Goal: Check status: Check status

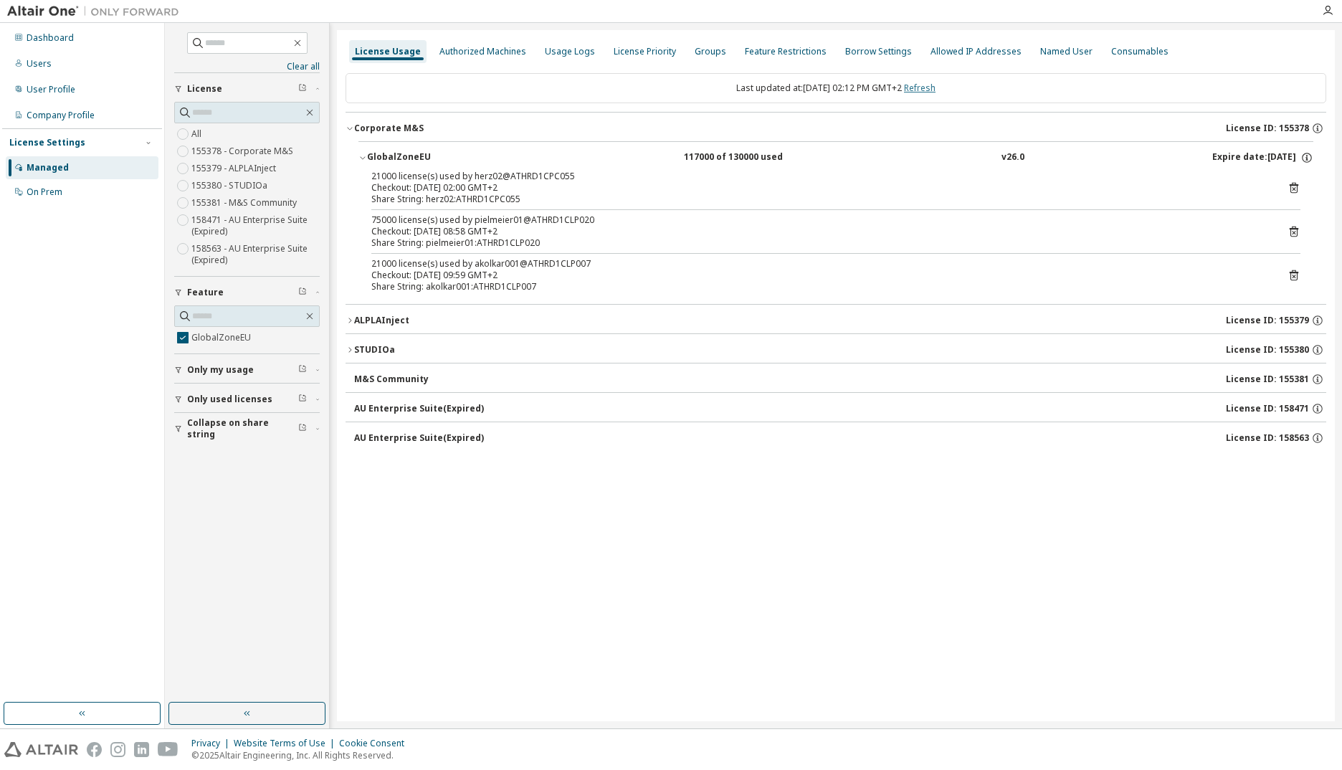
click at [923, 87] on link "Refresh" at bounding box center [920, 88] width 32 height 12
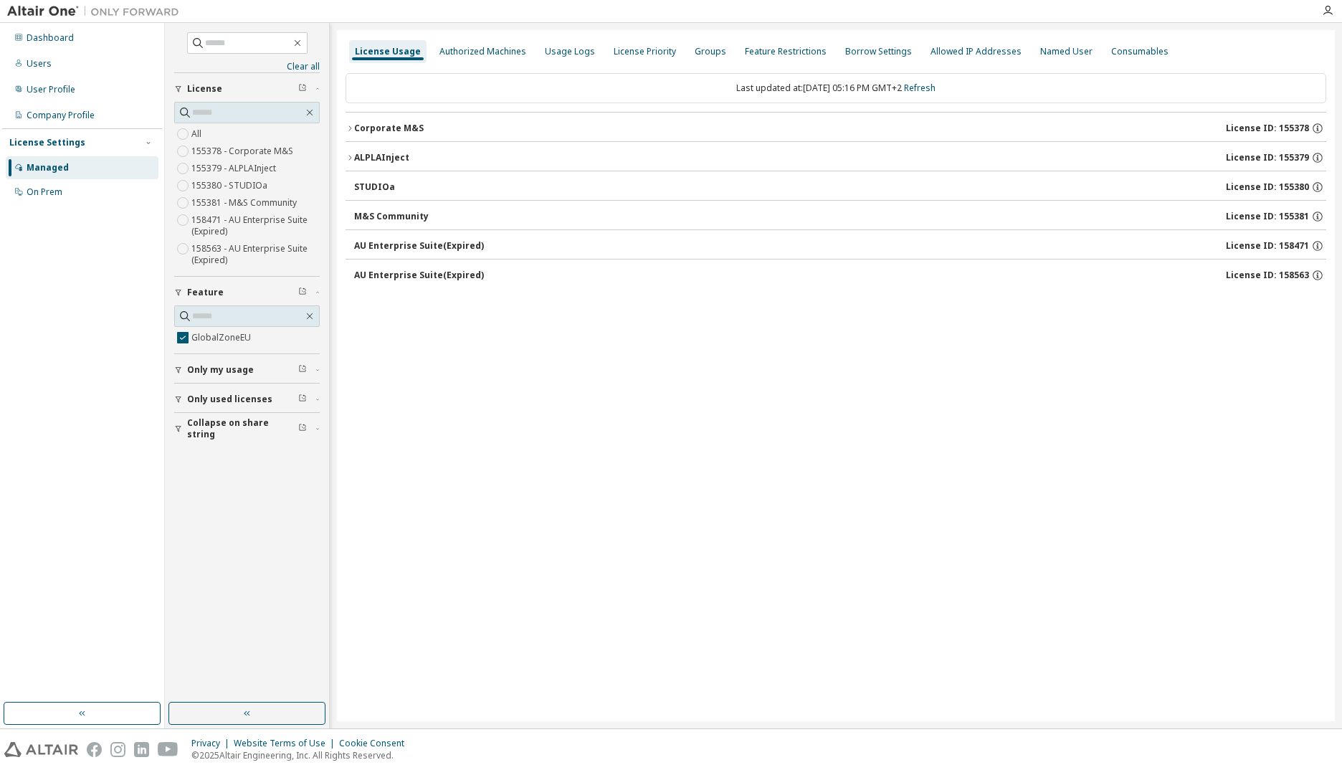
click at [178, 427] on icon "button" at bounding box center [178, 428] width 9 height 9
click at [176, 404] on button "Only used licenses" at bounding box center [247, 400] width 146 height 32
click at [178, 367] on icon "button" at bounding box center [178, 370] width 9 height 9
click at [406, 130] on div "Corporate M&S" at bounding box center [389, 128] width 70 height 11
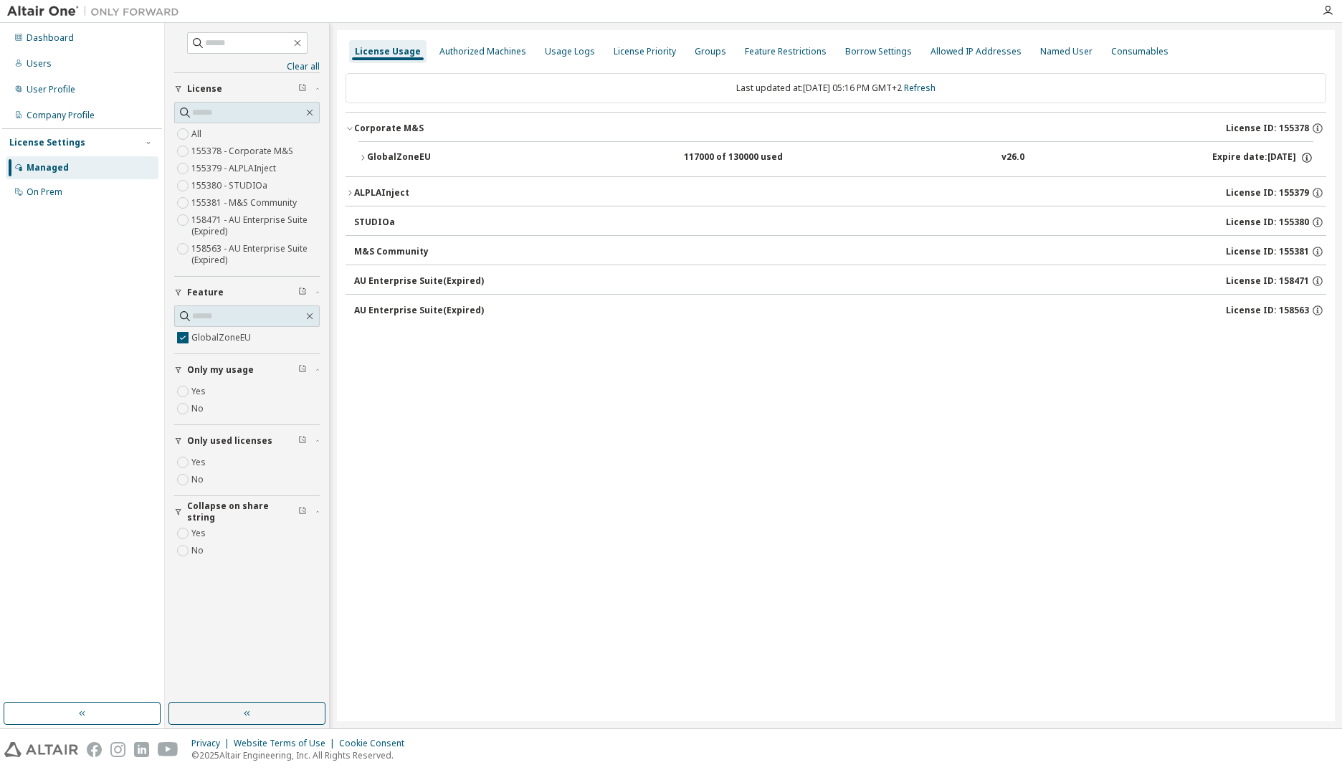
click at [399, 158] on div "GlobalZoneEU" at bounding box center [431, 157] width 129 height 13
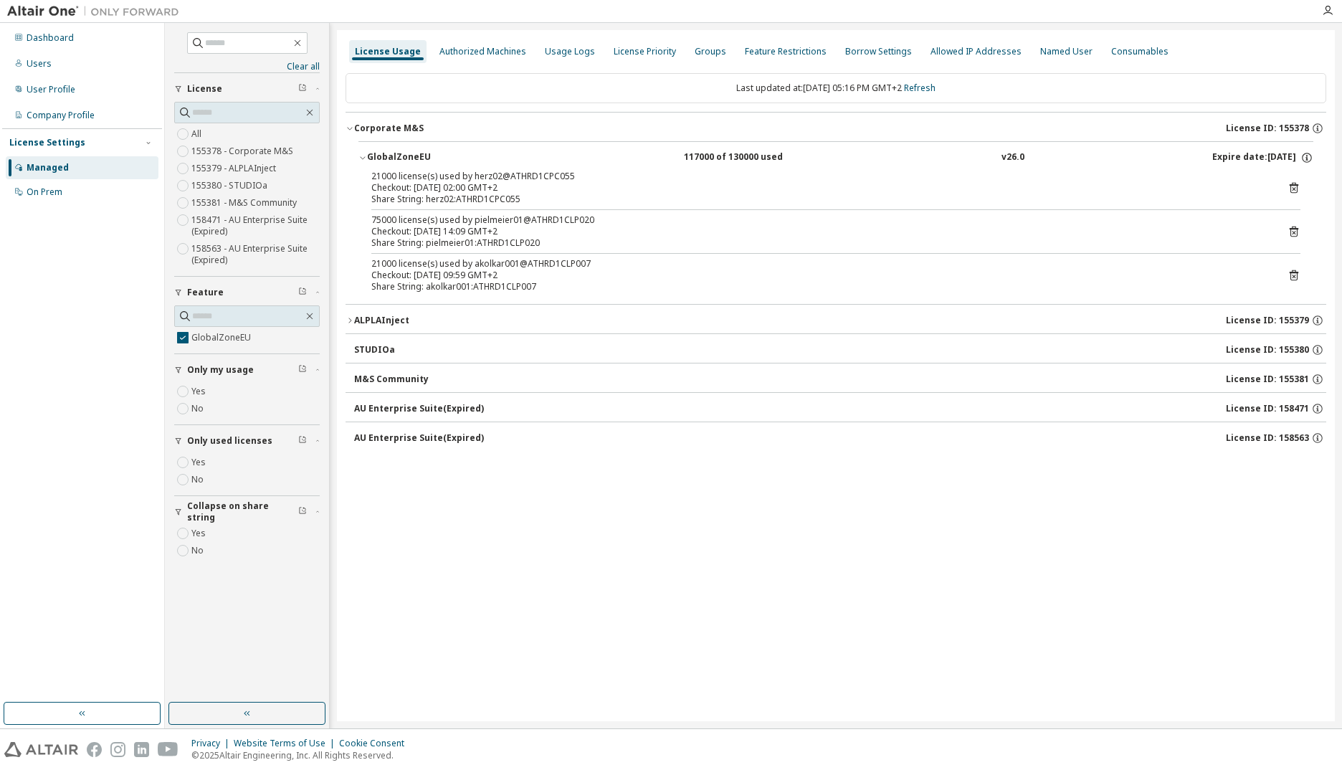
click at [1294, 232] on icon at bounding box center [1293, 231] width 13 height 13
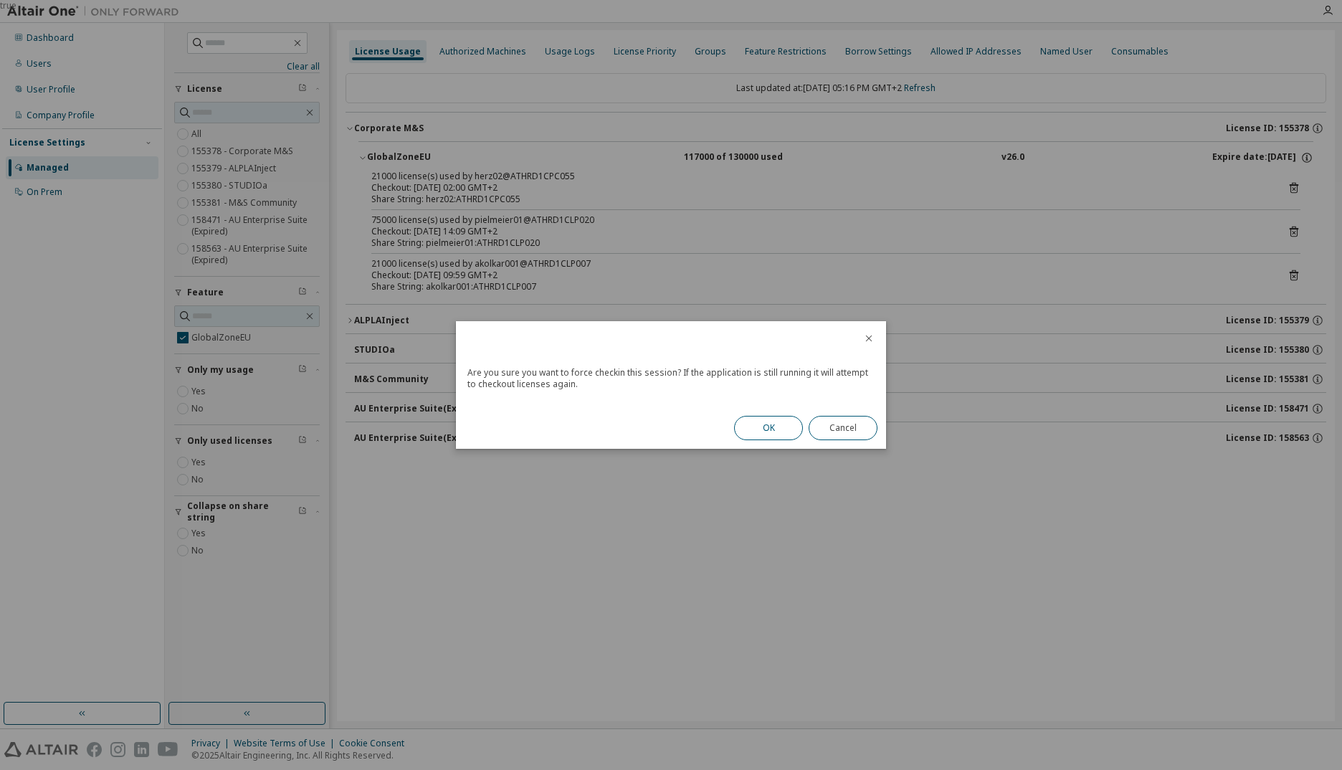
click at [763, 420] on button "OK" at bounding box center [768, 428] width 69 height 24
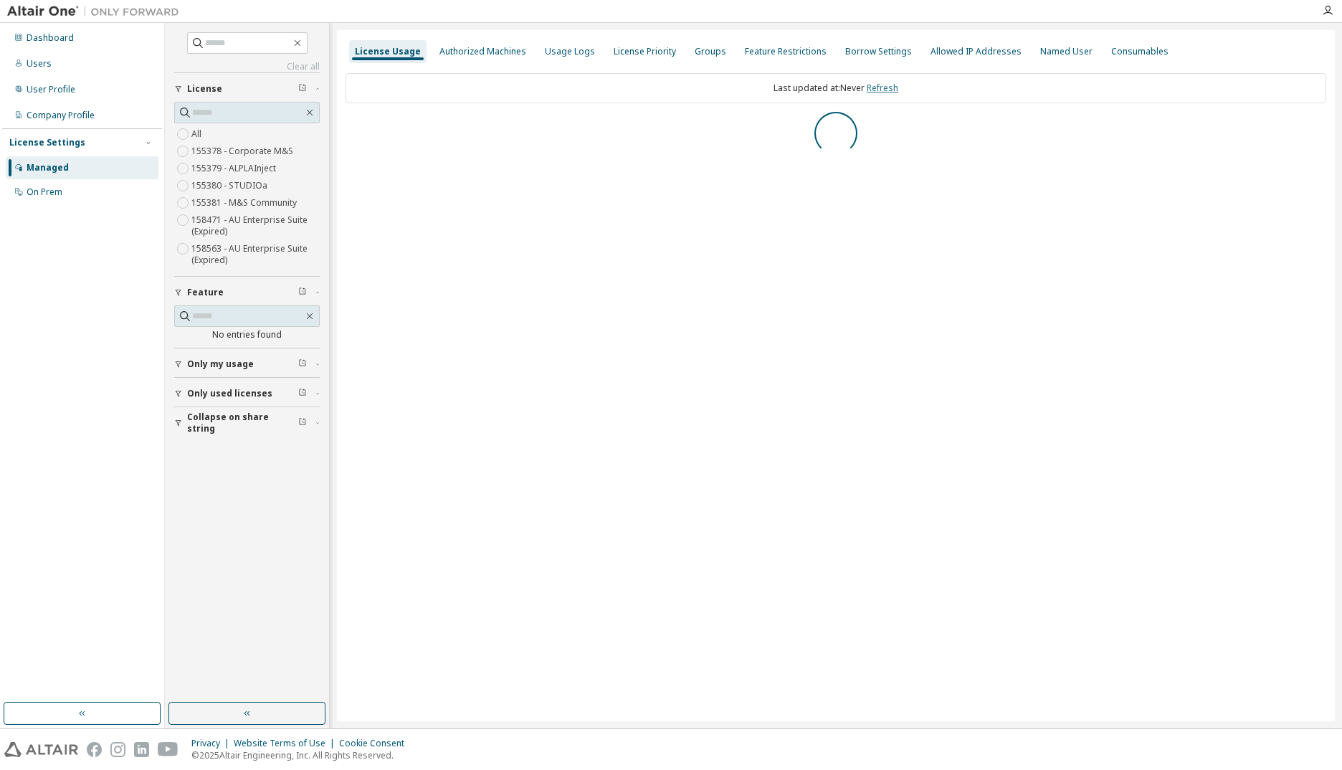
click at [890, 89] on link "Refresh" at bounding box center [883, 88] width 32 height 12
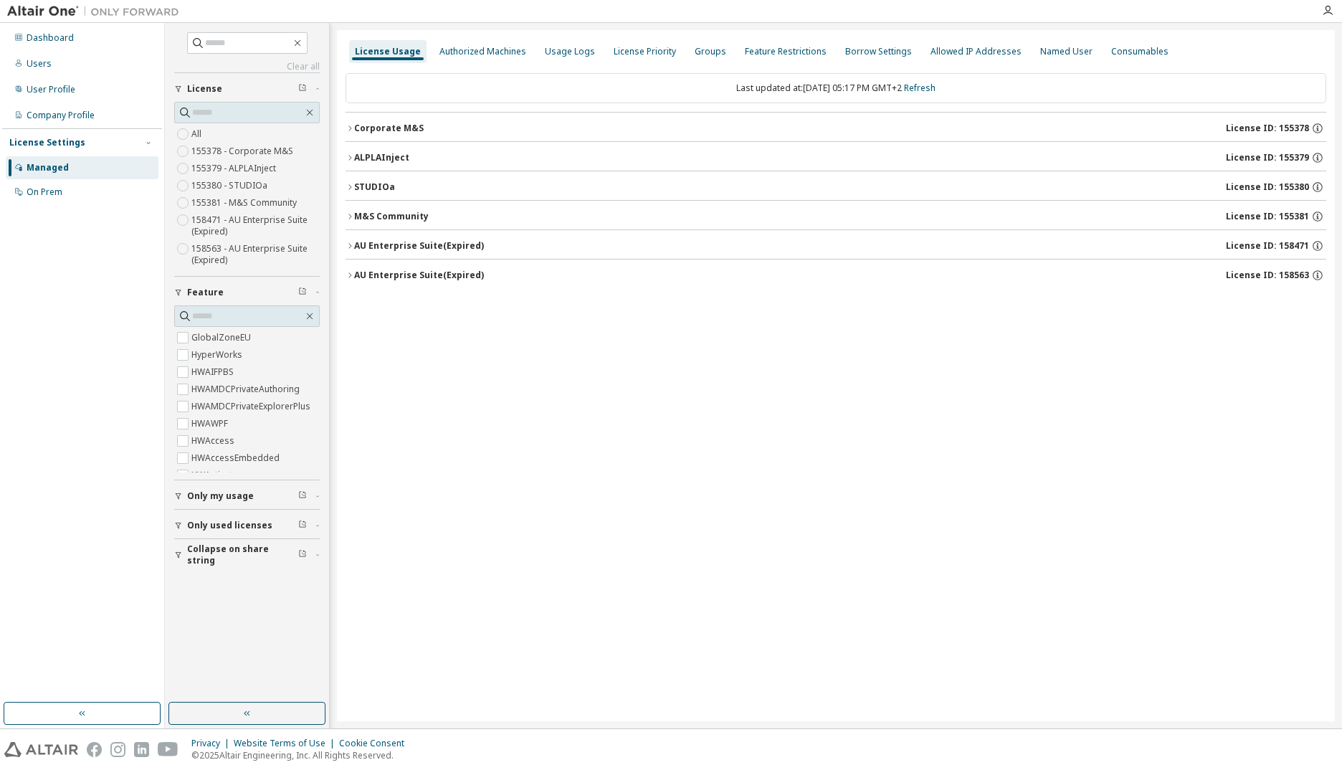
click at [368, 132] on div "Corporate M&S" at bounding box center [389, 128] width 70 height 11
click at [411, 133] on div "Corporate M&S" at bounding box center [389, 128] width 70 height 11
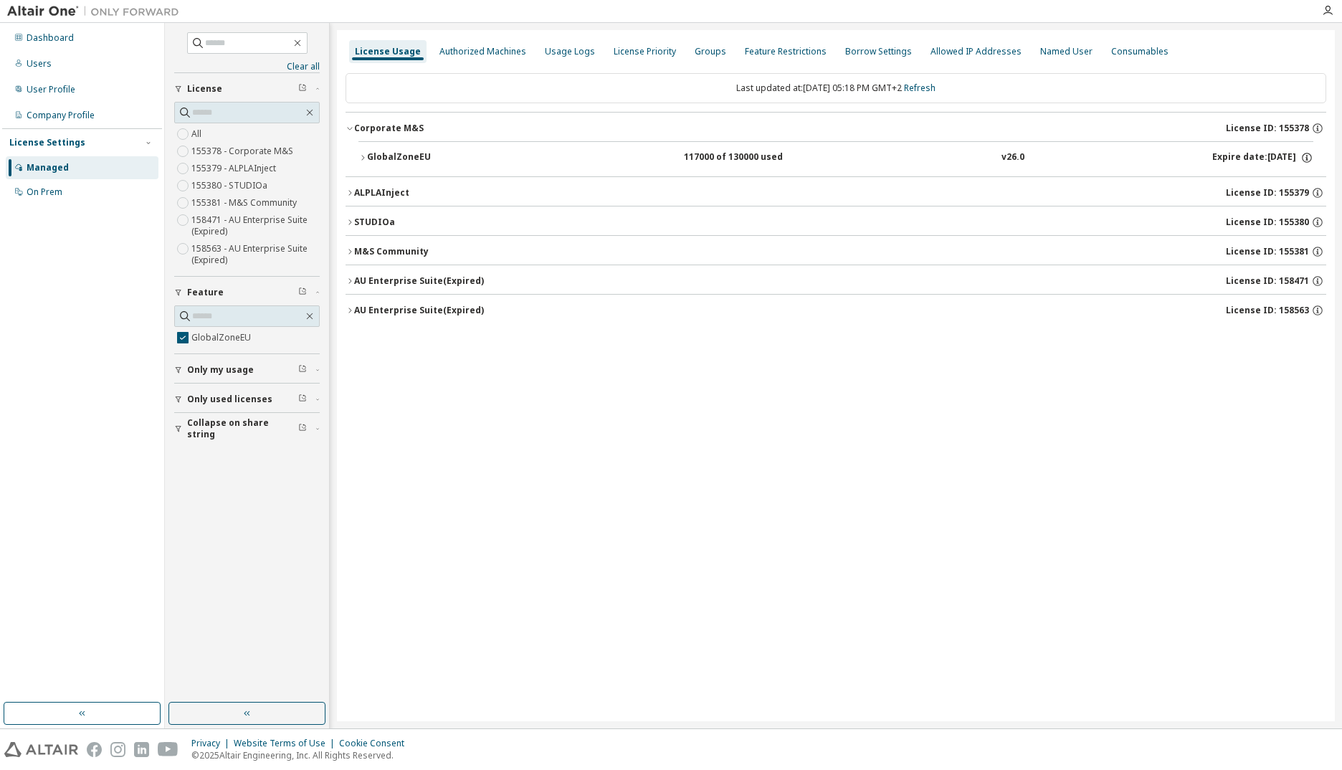
click at [426, 153] on div "GlobalZoneEU" at bounding box center [431, 157] width 129 height 13
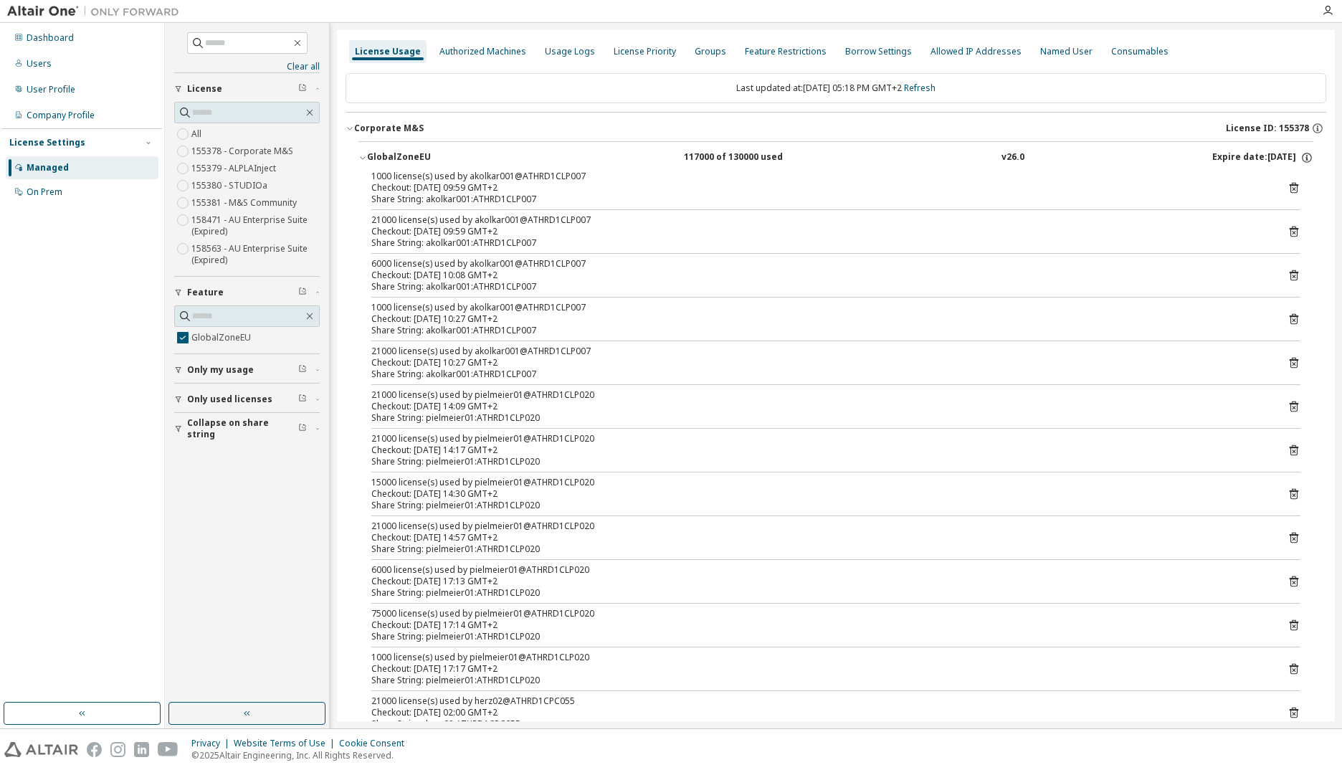
click at [180, 429] on icon "button" at bounding box center [178, 428] width 9 height 9
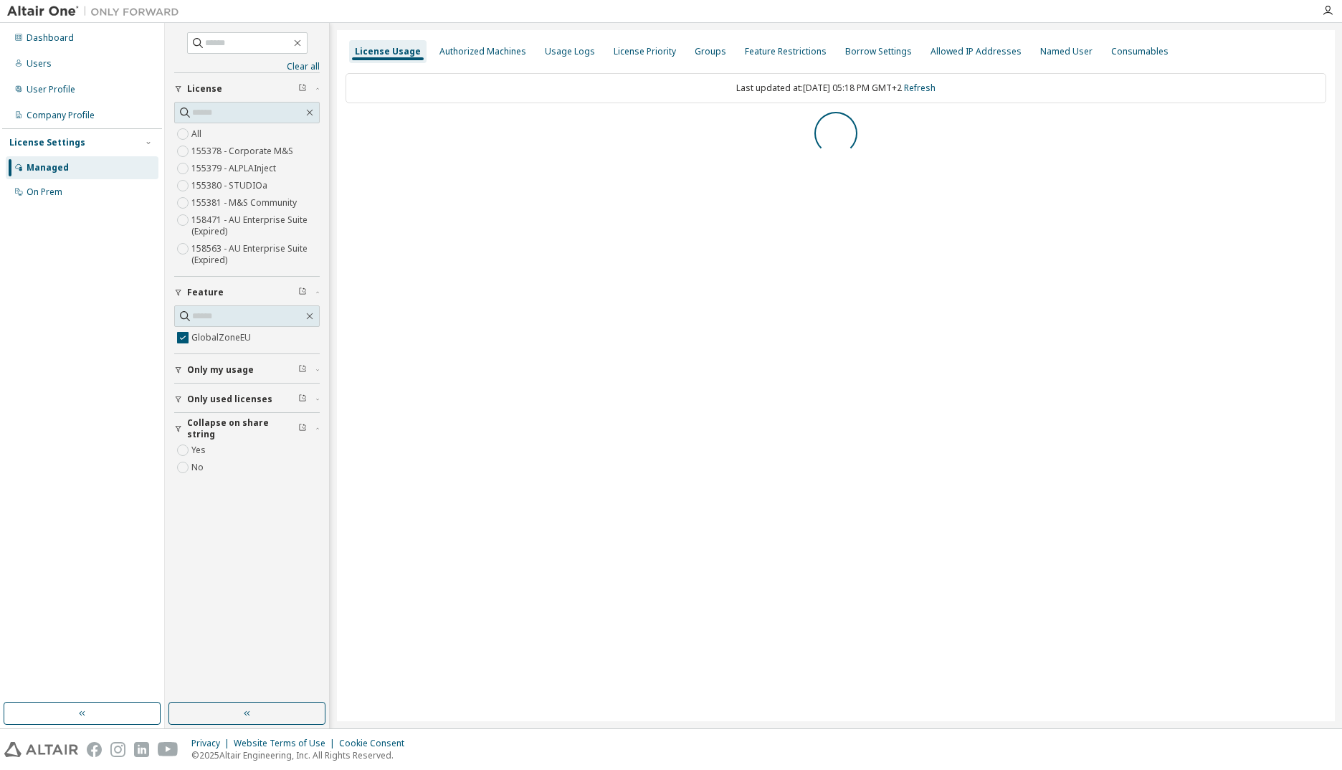
click at [176, 399] on icon "button" at bounding box center [178, 399] width 9 height 9
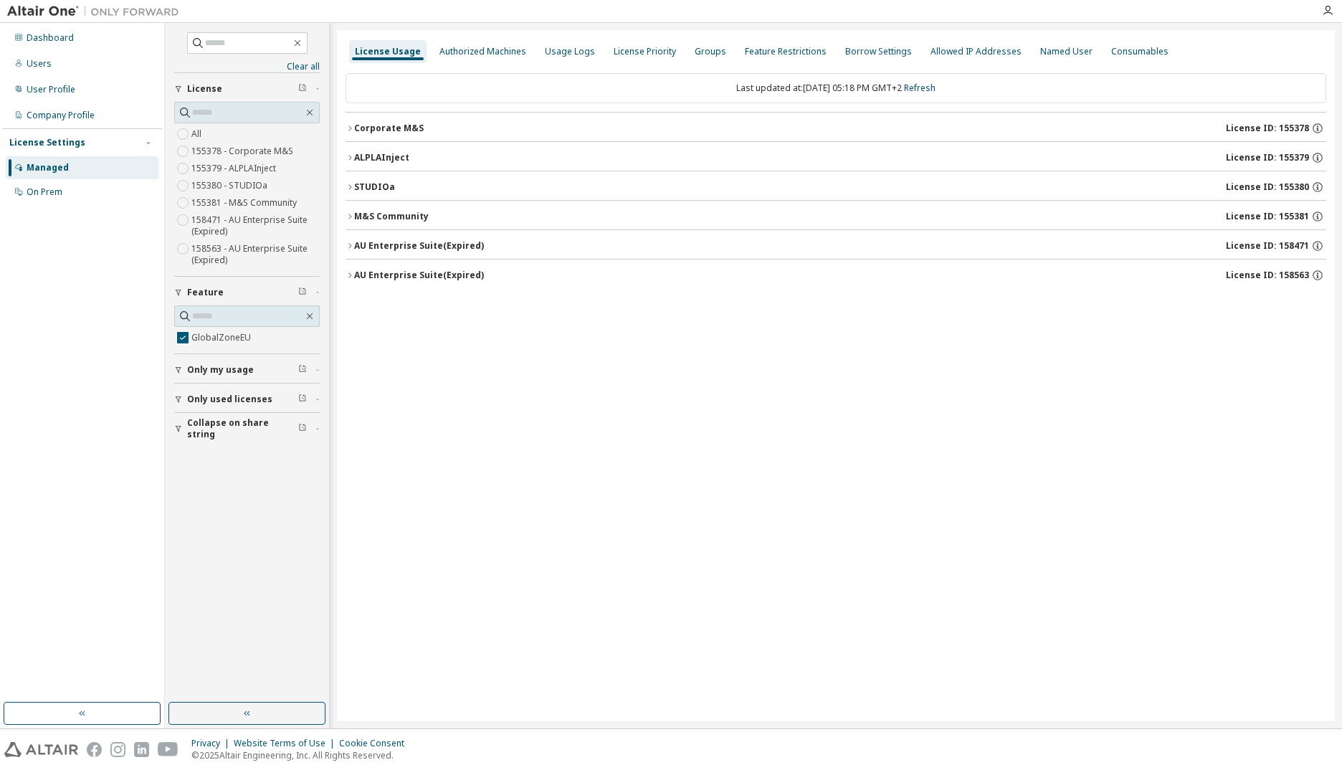
click at [178, 371] on icon "button" at bounding box center [179, 370] width 6 height 6
click at [178, 440] on icon "button" at bounding box center [178, 441] width 9 height 9
click at [180, 511] on div "Clear all Collapse on share string Only used licenses Yes No Only my usage Yes …" at bounding box center [247, 362] width 160 height 675
click at [178, 430] on icon "button" at bounding box center [179, 429] width 6 height 6
click at [183, 406] on button "Only used licenses" at bounding box center [247, 400] width 146 height 32
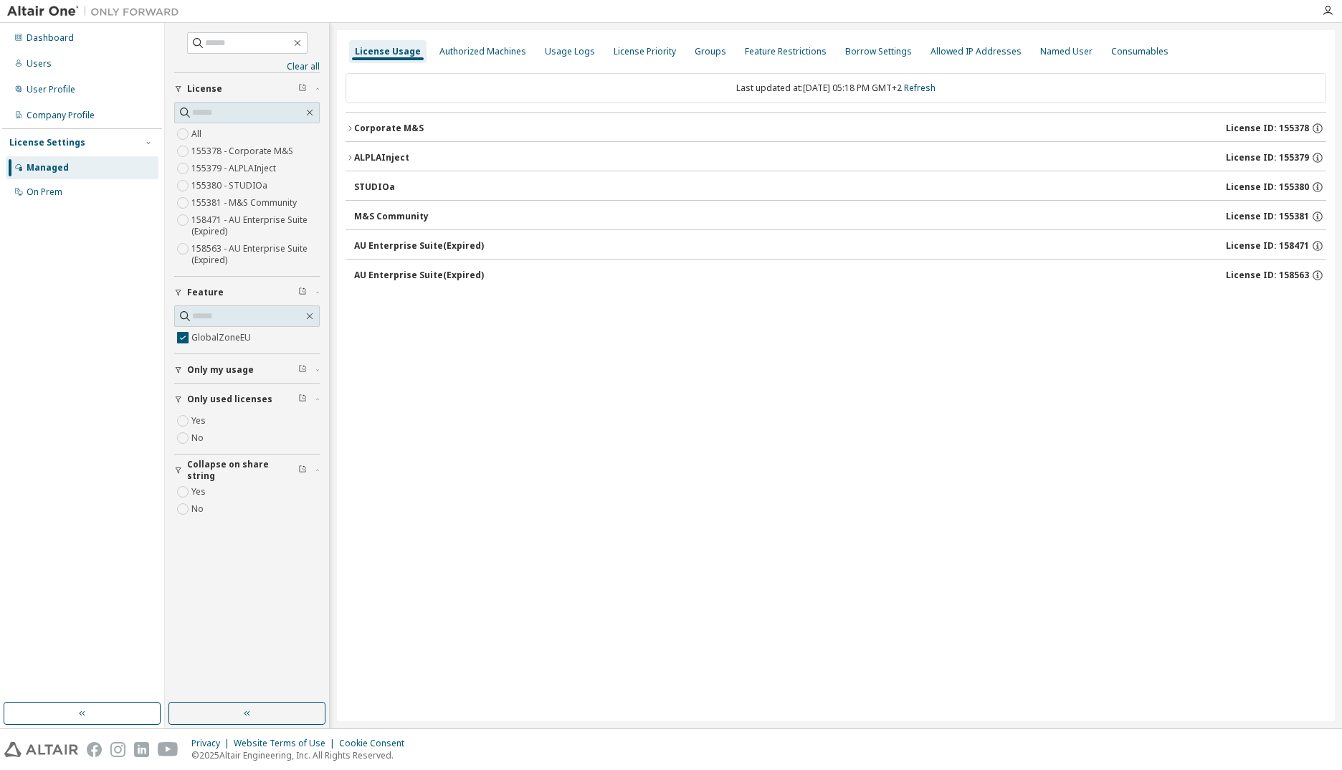
click at [182, 370] on icon "button" at bounding box center [178, 370] width 9 height 9
click at [397, 128] on div "Corporate M&S" at bounding box center [389, 128] width 70 height 11
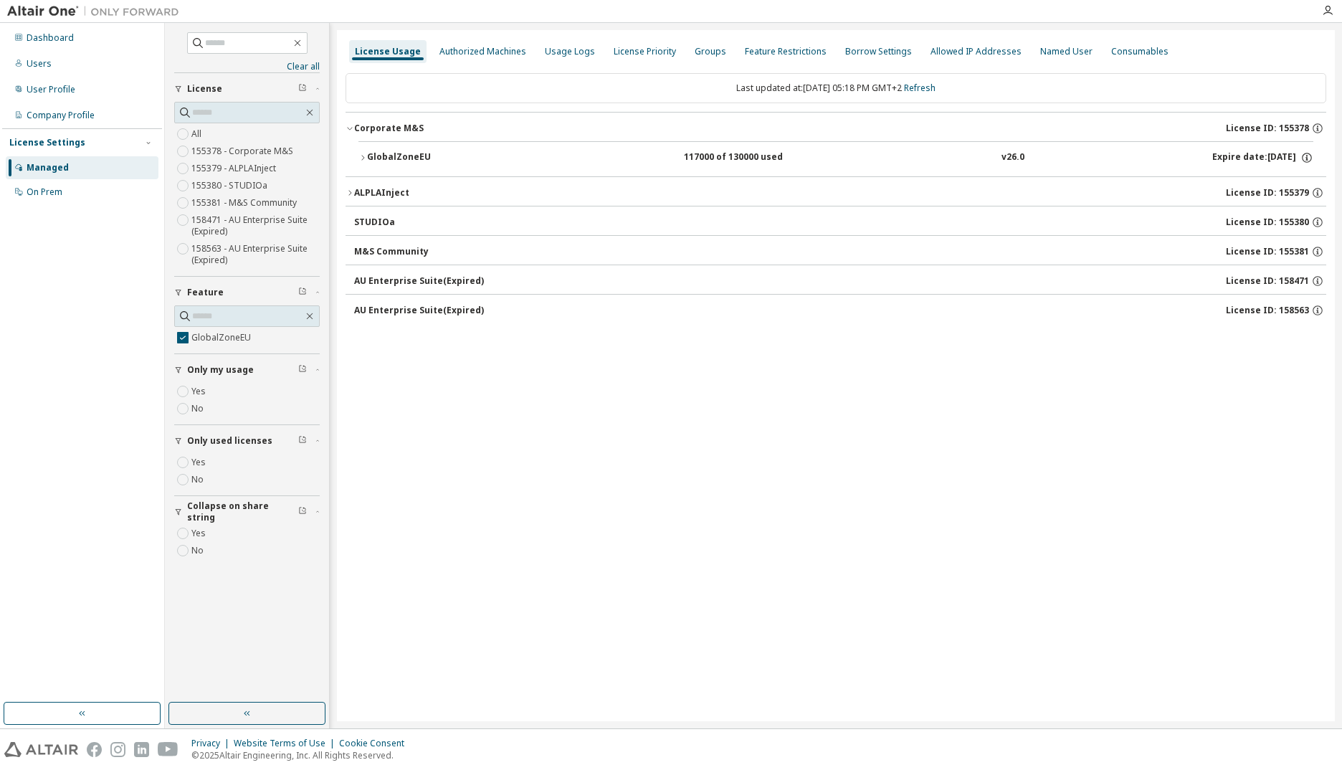
click at [390, 154] on div "GlobalZoneEU" at bounding box center [431, 157] width 129 height 13
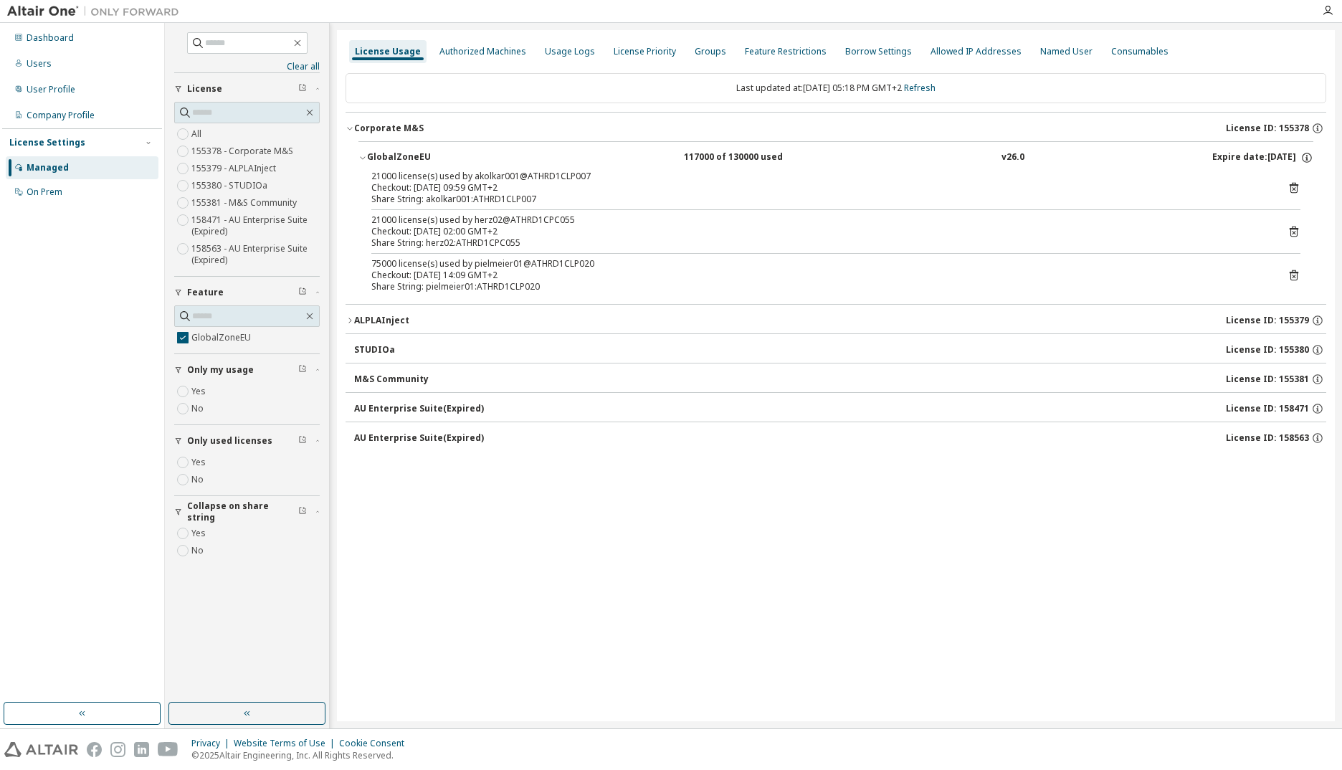
click at [1295, 275] on icon at bounding box center [1294, 277] width 4 height 4
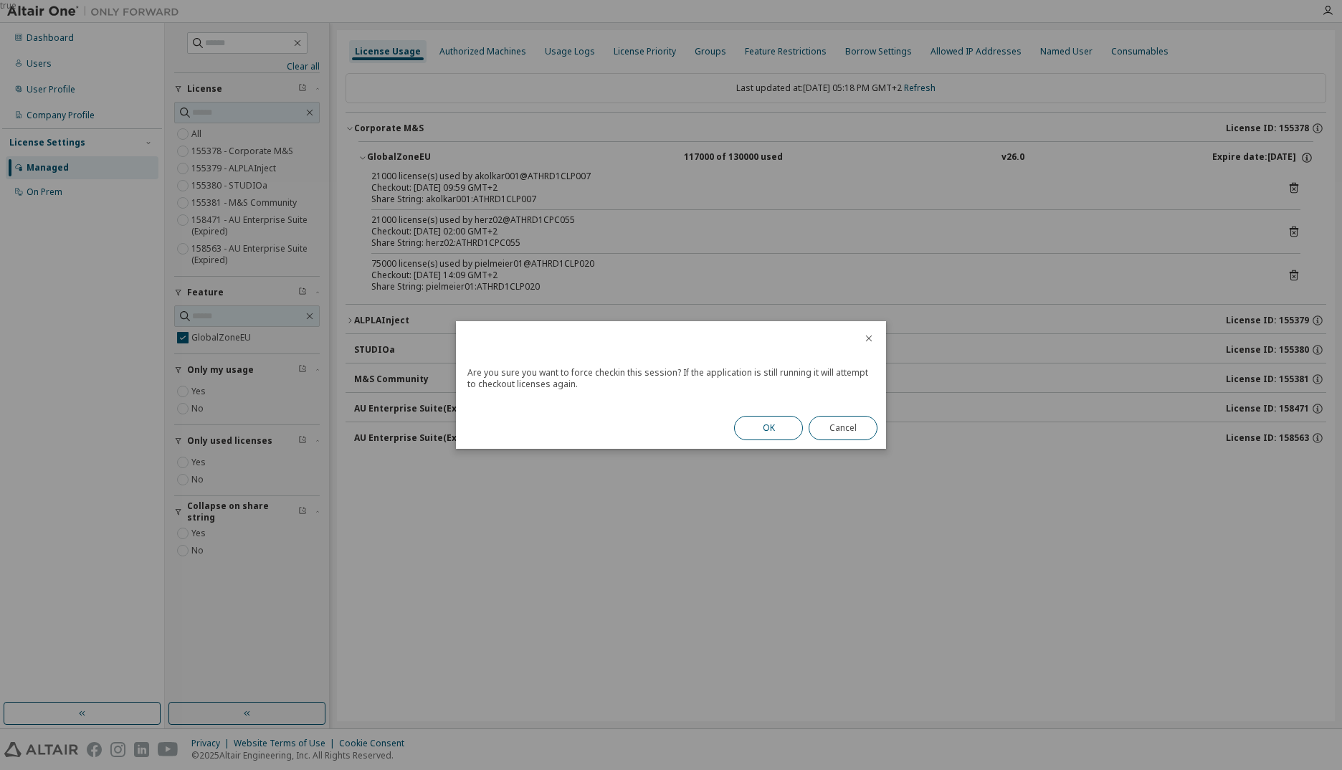
click at [762, 424] on button "OK" at bounding box center [768, 428] width 69 height 24
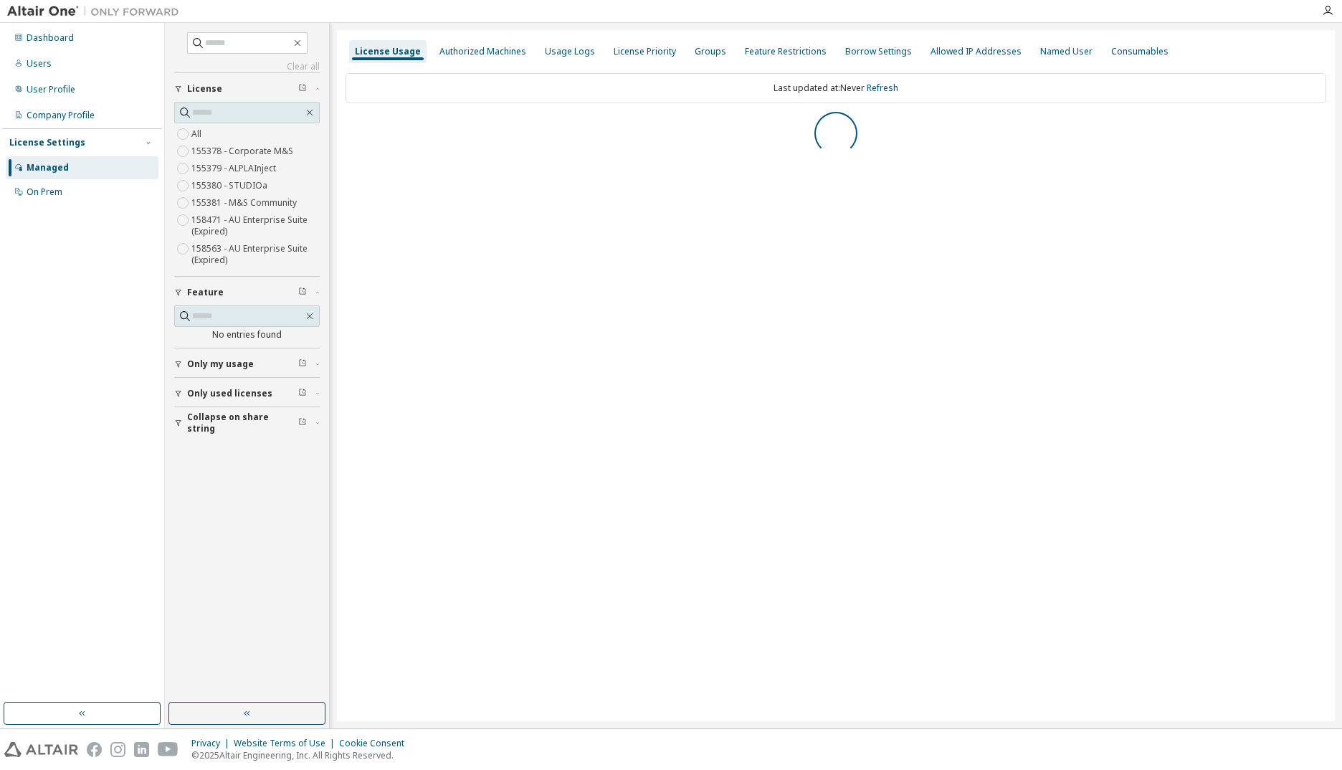
click at [181, 422] on icon "button" at bounding box center [178, 423] width 9 height 9
drag, startPoint x: 182, startPoint y: 401, endPoint x: 182, endPoint y: 385, distance: 16.5
click at [182, 400] on button "Only used licenses" at bounding box center [247, 394] width 146 height 32
click at [181, 372] on button "Only my usage" at bounding box center [247, 364] width 146 height 32
drag, startPoint x: 178, startPoint y: 552, endPoint x: 178, endPoint y: 541, distance: 10.8
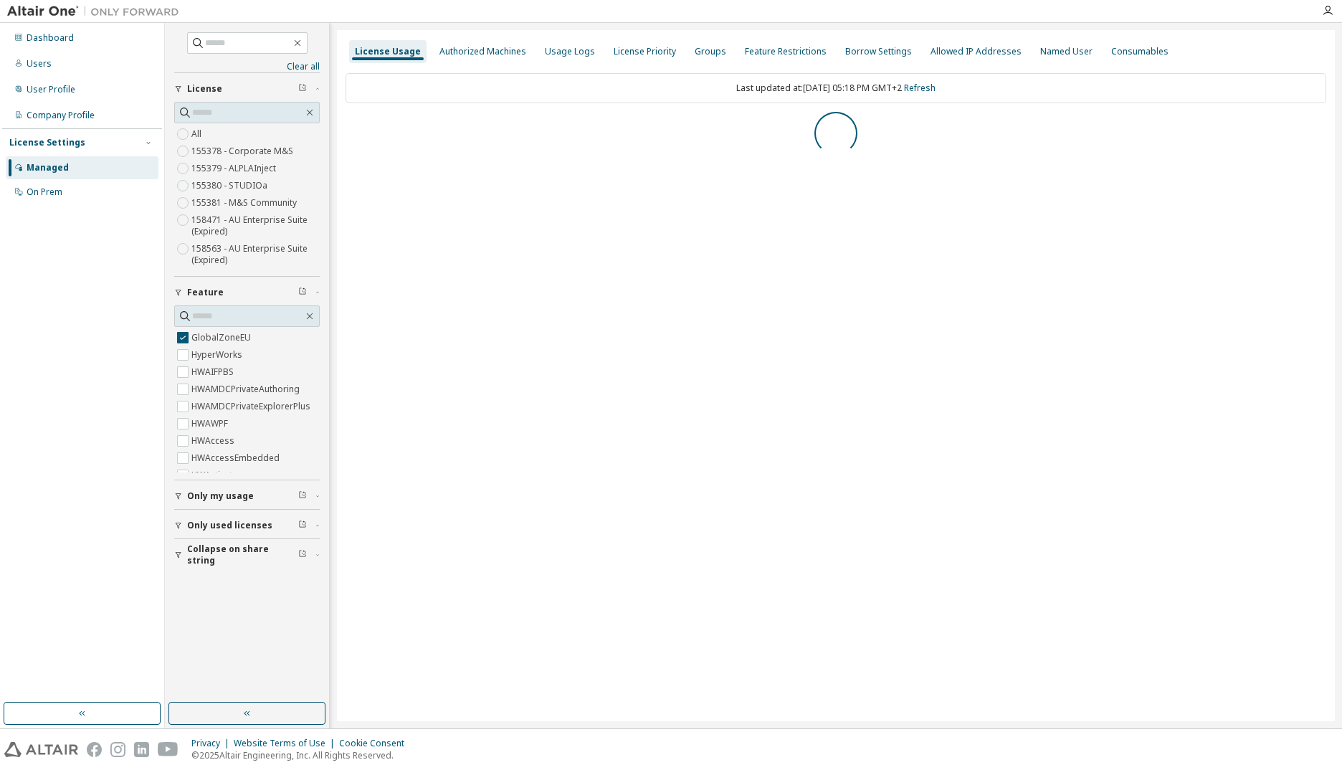
click at [178, 551] on icon "button" at bounding box center [178, 555] width 9 height 9
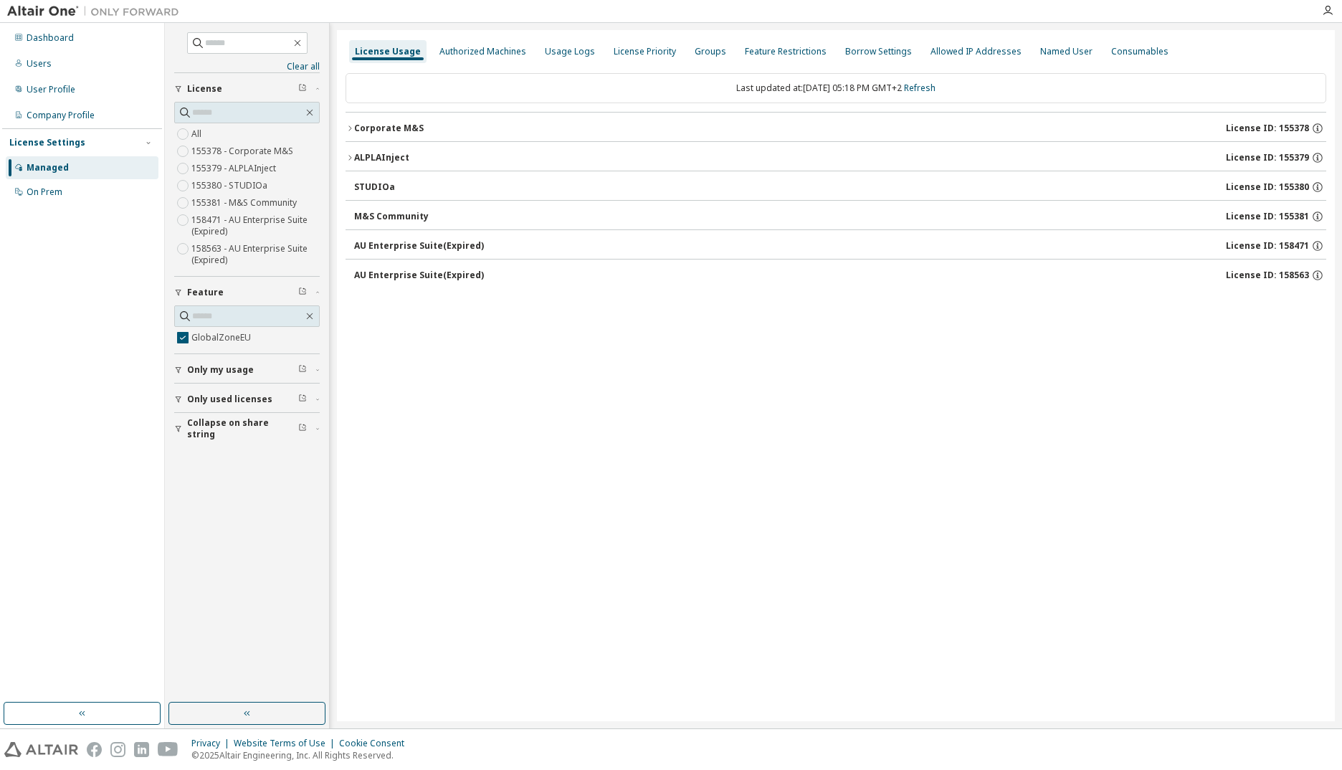
click at [178, 531] on div "Clear all Collapse on share string Only used licenses Only my usage Feature Glo…" at bounding box center [247, 362] width 160 height 675
click at [176, 432] on icon "button" at bounding box center [178, 428] width 9 height 9
click at [178, 394] on button "Only used licenses" at bounding box center [247, 400] width 146 height 32
click at [178, 368] on icon "button" at bounding box center [179, 370] width 6 height 6
click at [408, 135] on button "Corporate M&S License ID: 155378" at bounding box center [836, 129] width 981 height 32
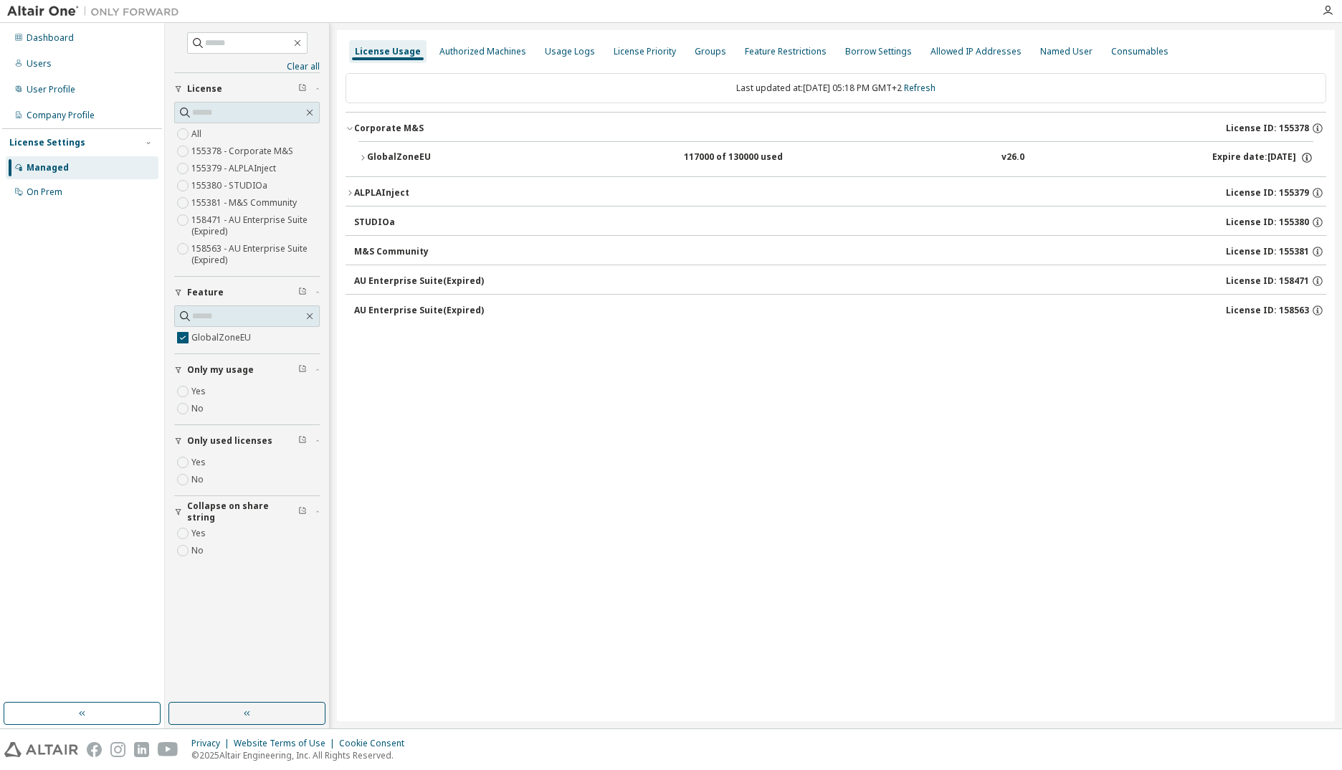
click at [387, 156] on div "GlobalZoneEU" at bounding box center [431, 157] width 129 height 13
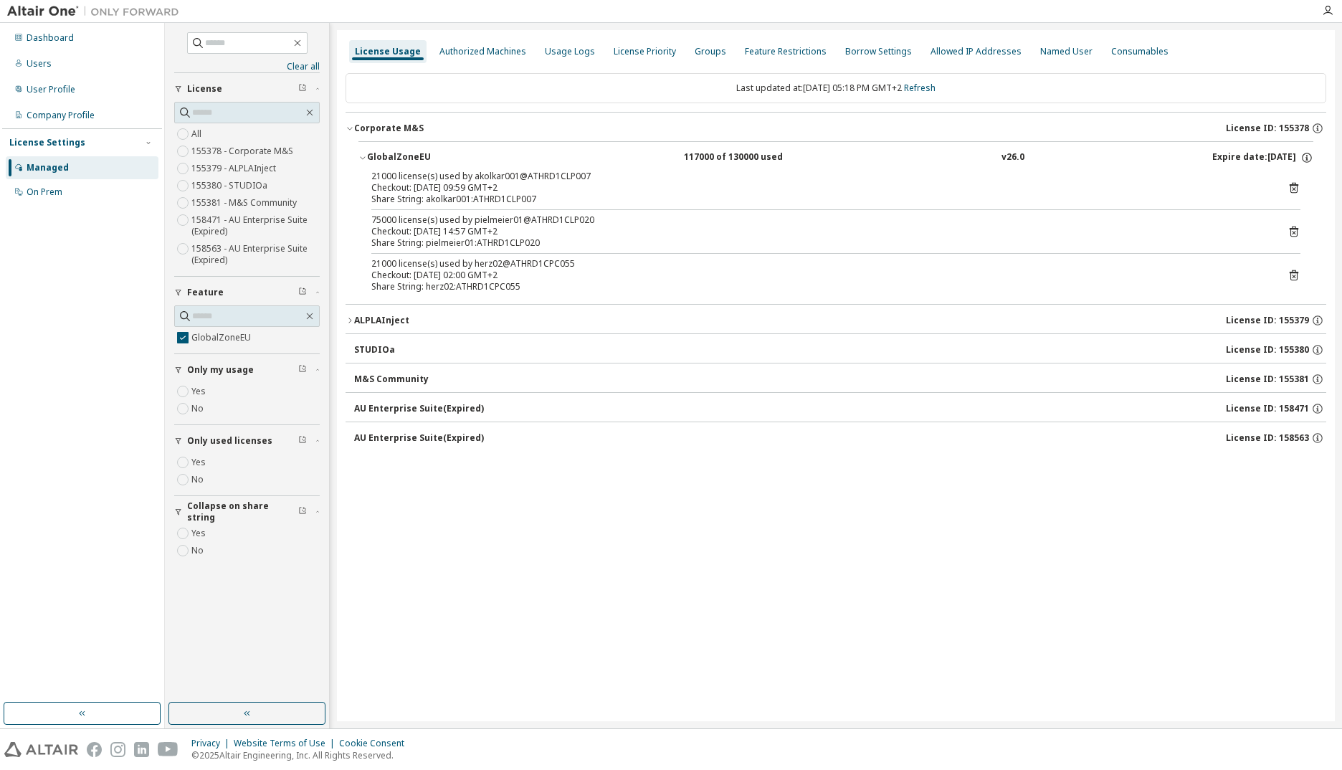
click at [1294, 230] on icon at bounding box center [1293, 231] width 13 height 13
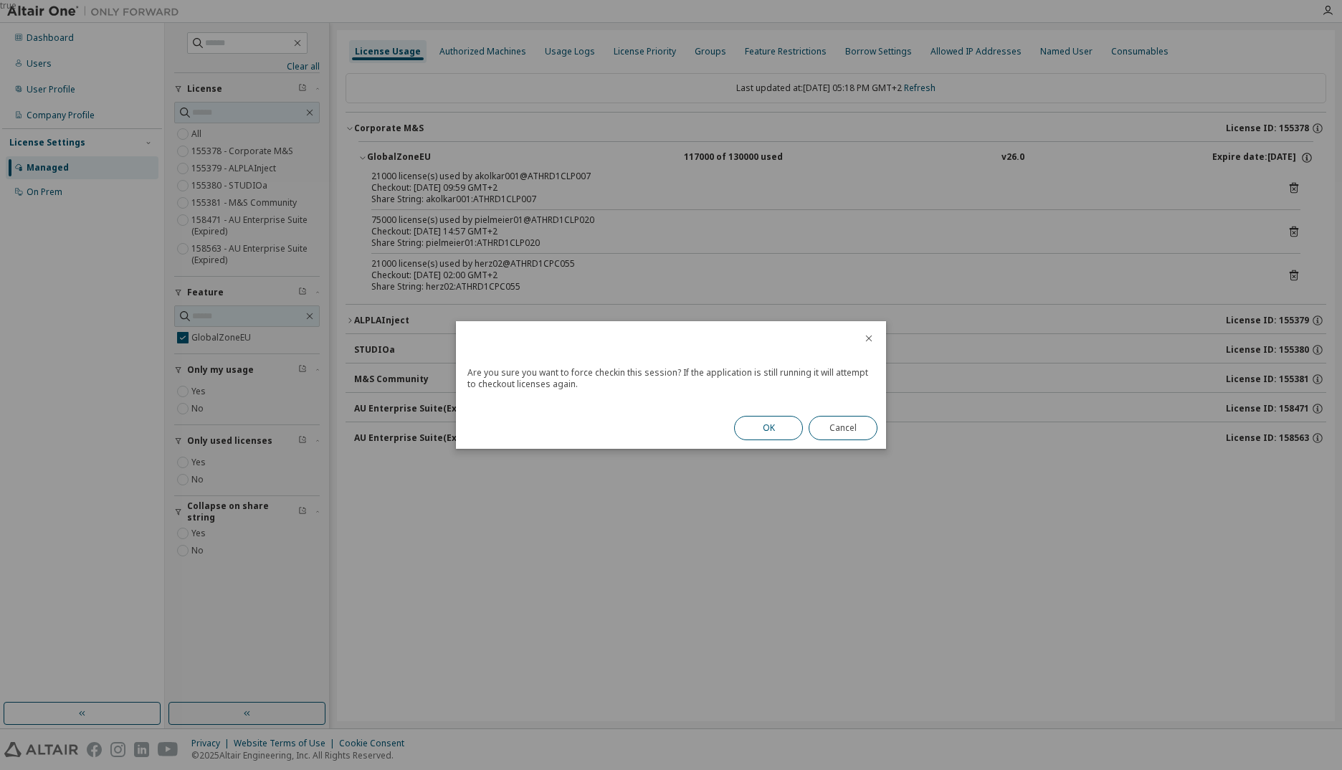
click at [767, 427] on button "OK" at bounding box center [768, 428] width 69 height 24
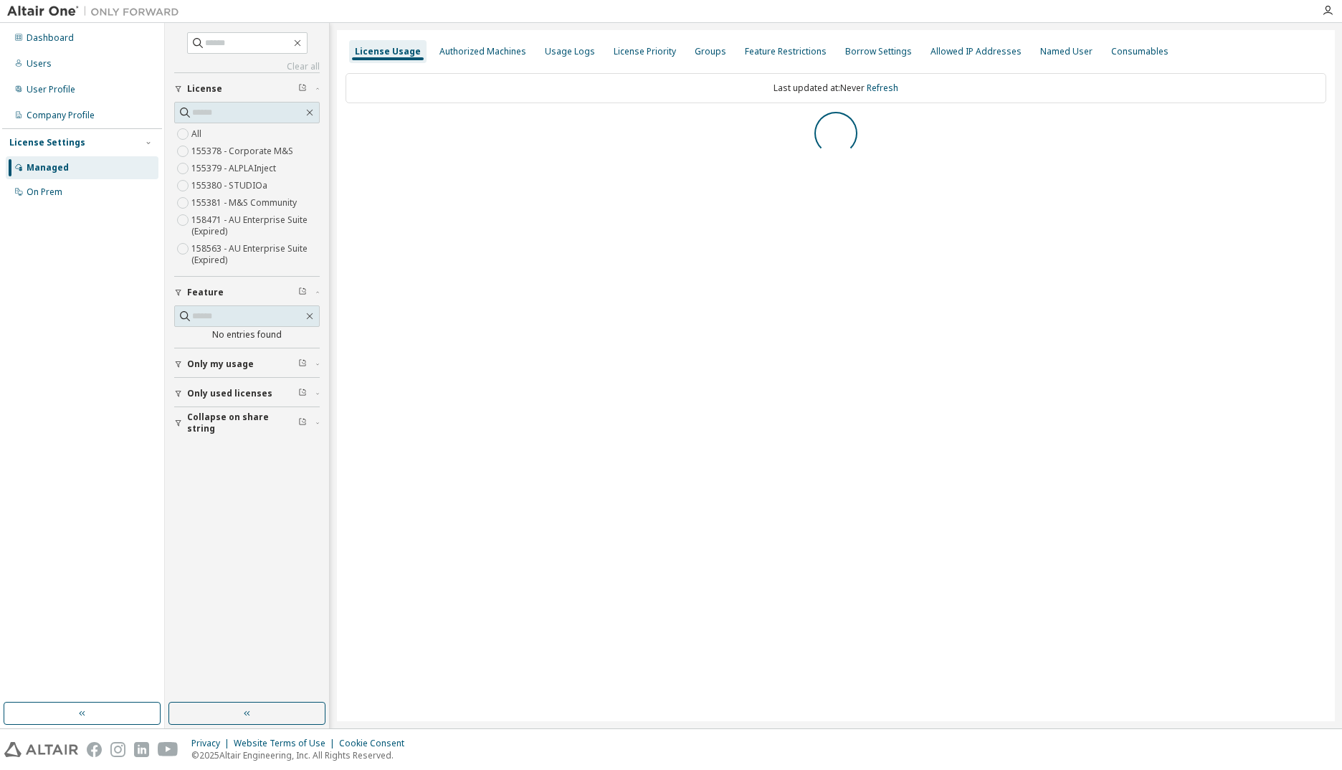
click at [178, 424] on icon "button" at bounding box center [179, 423] width 6 height 6
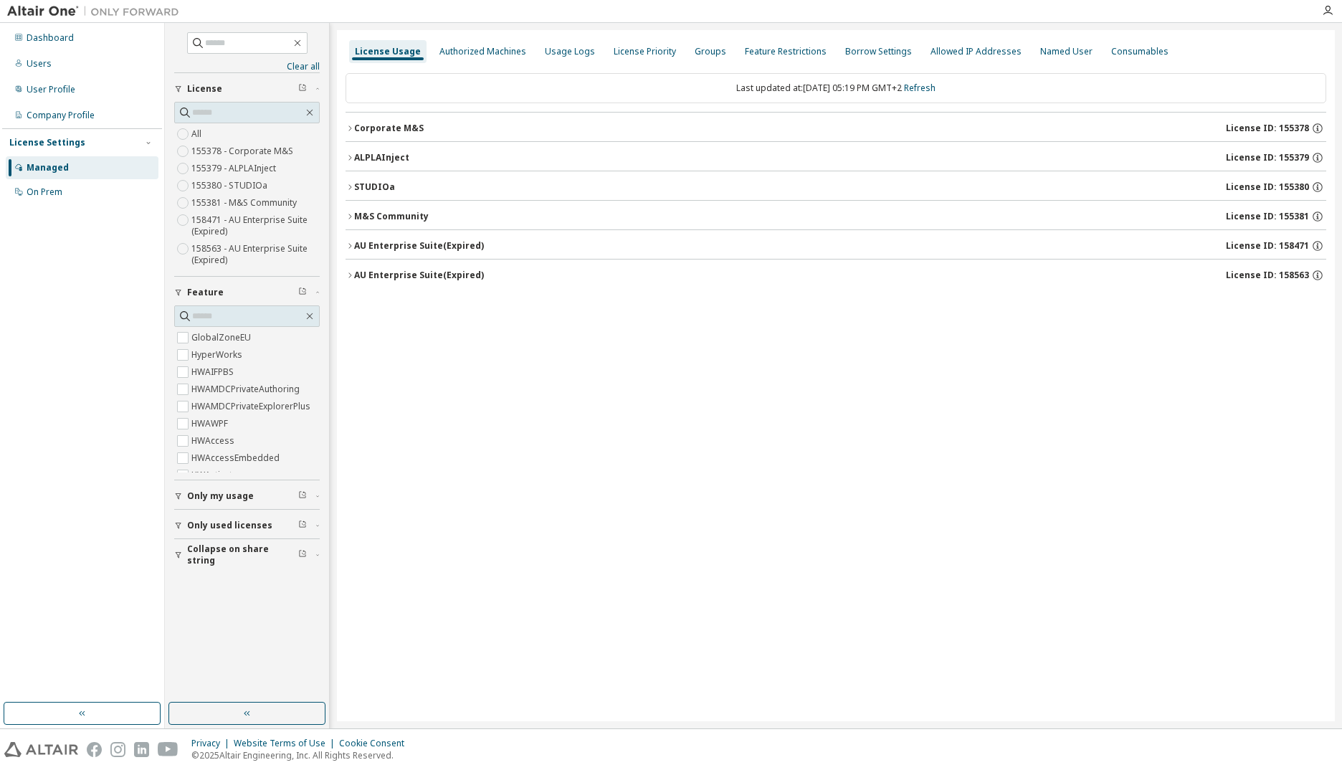
click at [177, 553] on icon "button" at bounding box center [178, 555] width 9 height 9
click at [176, 526] on icon "button" at bounding box center [178, 525] width 9 height 9
click at [176, 494] on button "Only used licenses" at bounding box center [247, 503] width 146 height 32
click at [178, 472] on icon "button" at bounding box center [178, 473] width 9 height 9
click at [176, 613] on icon "button" at bounding box center [178, 615] width 9 height 9
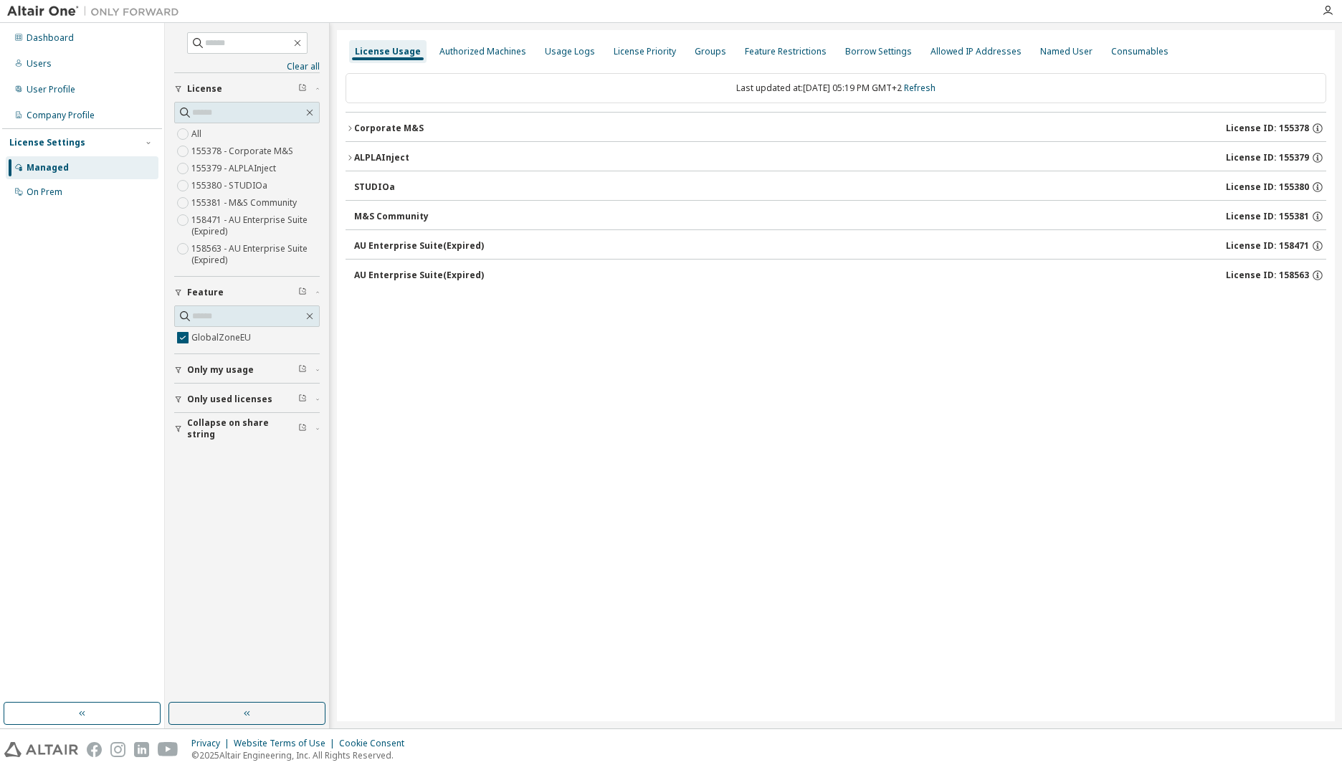
click at [382, 133] on div "Corporate M&S" at bounding box center [389, 128] width 70 height 11
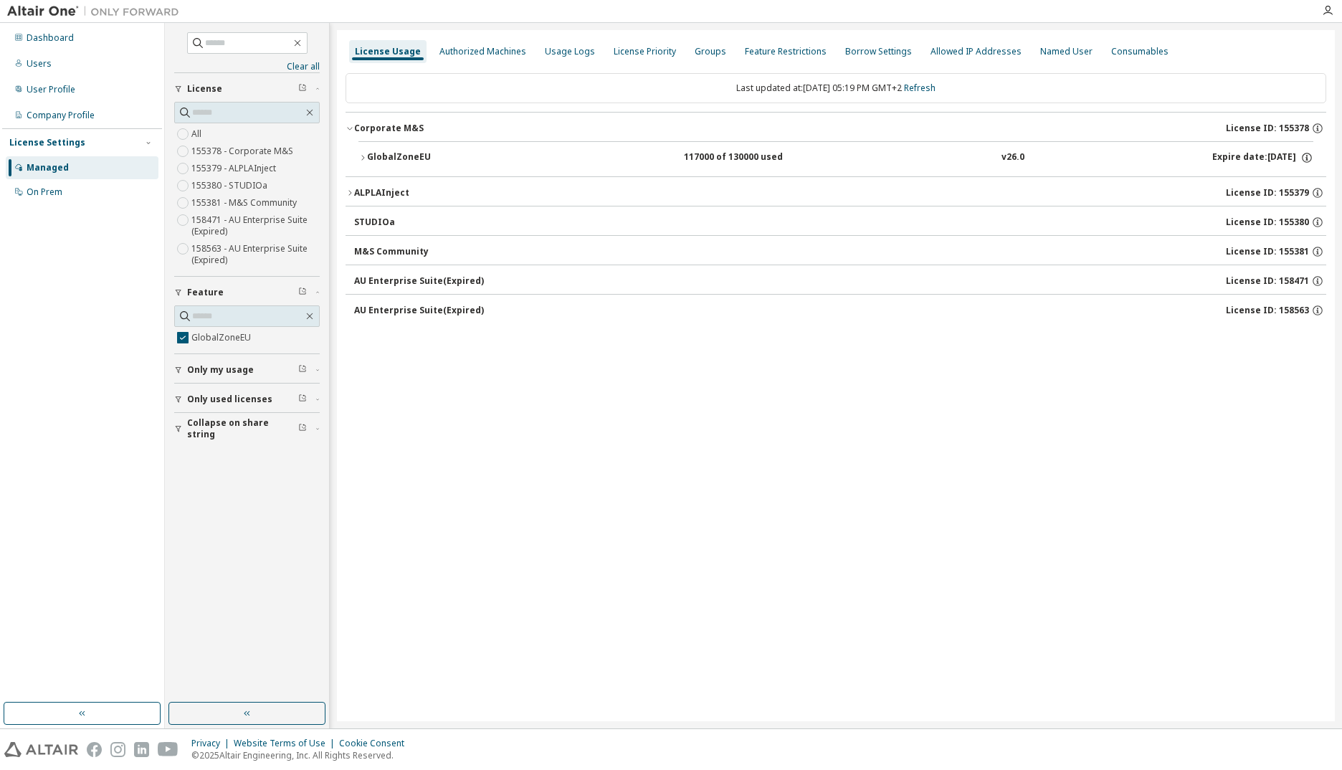
click at [381, 149] on button "GlobalZoneEU 117000 of 130000 used v26.0 Expire date: 2026-05-01" at bounding box center [835, 158] width 955 height 32
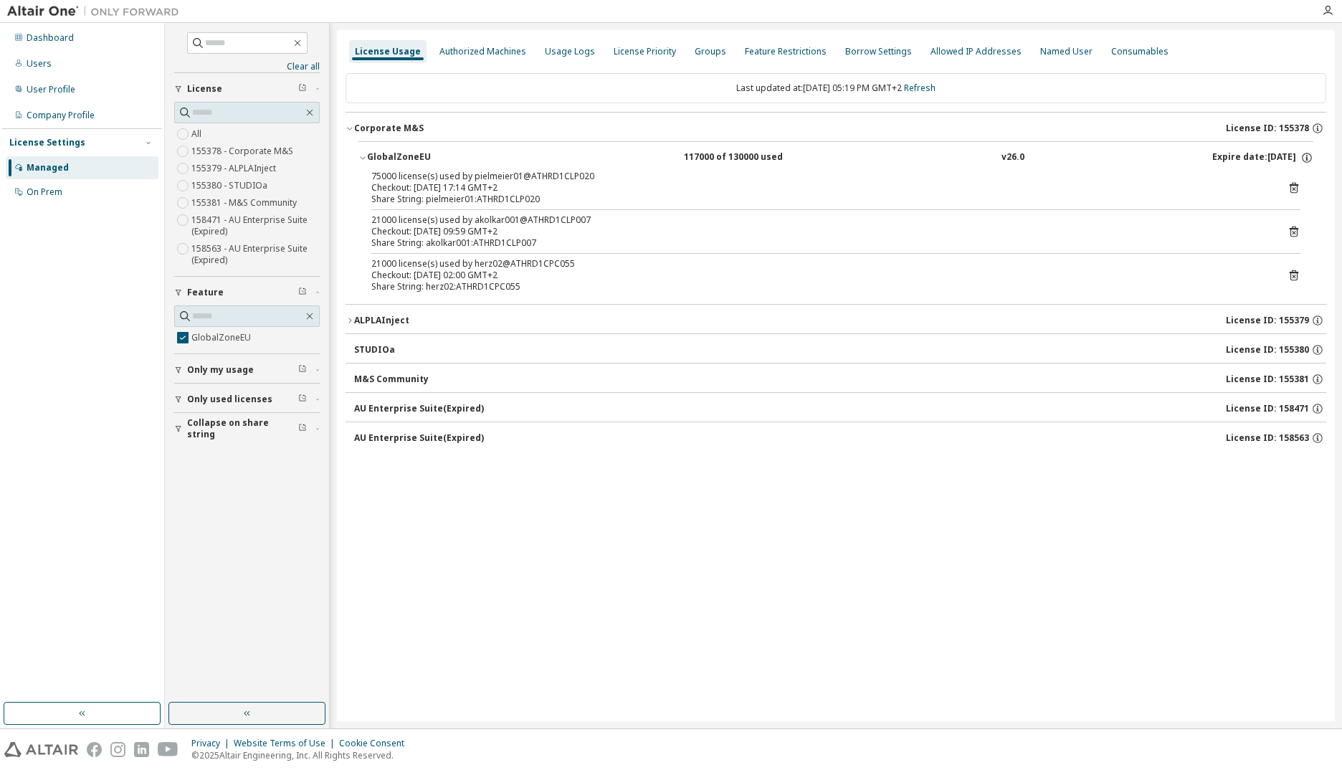
click at [1293, 187] on icon at bounding box center [1293, 187] width 13 height 13
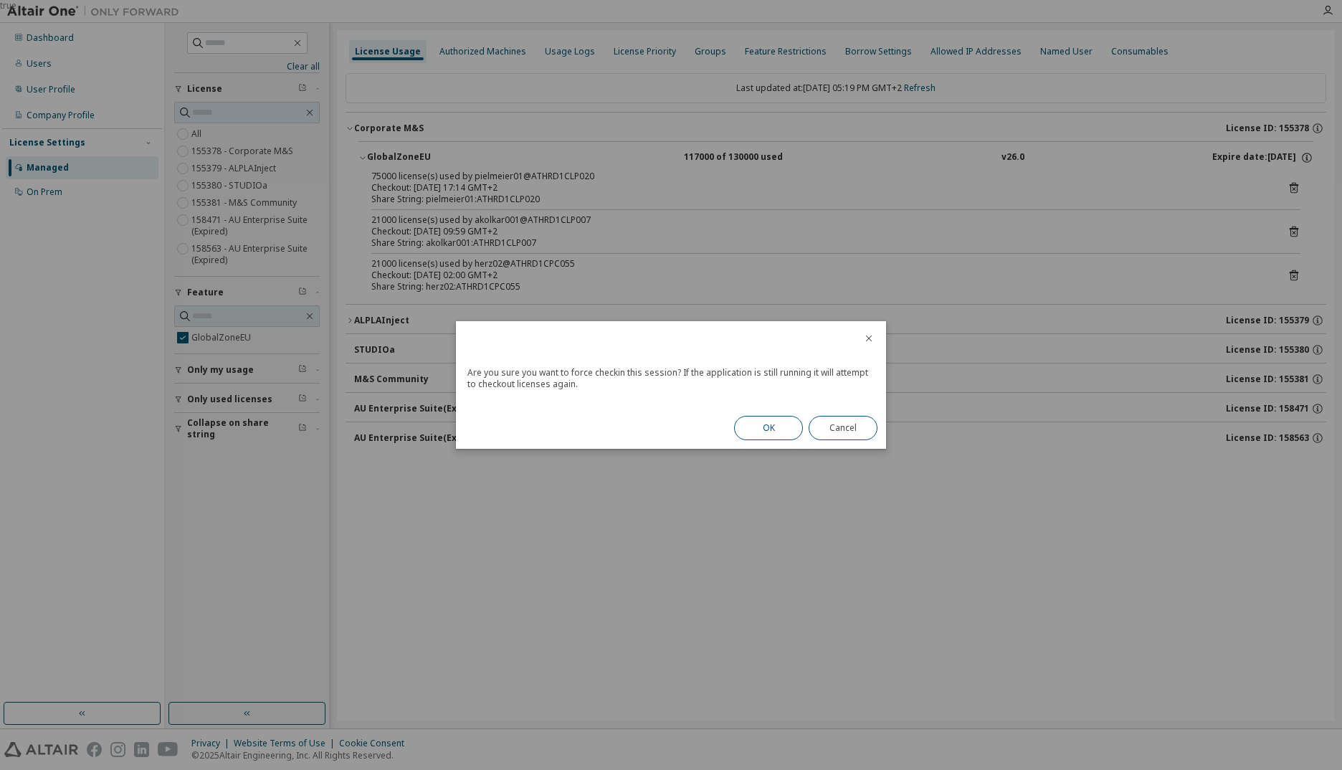
click at [774, 429] on button "OK" at bounding box center [768, 428] width 69 height 24
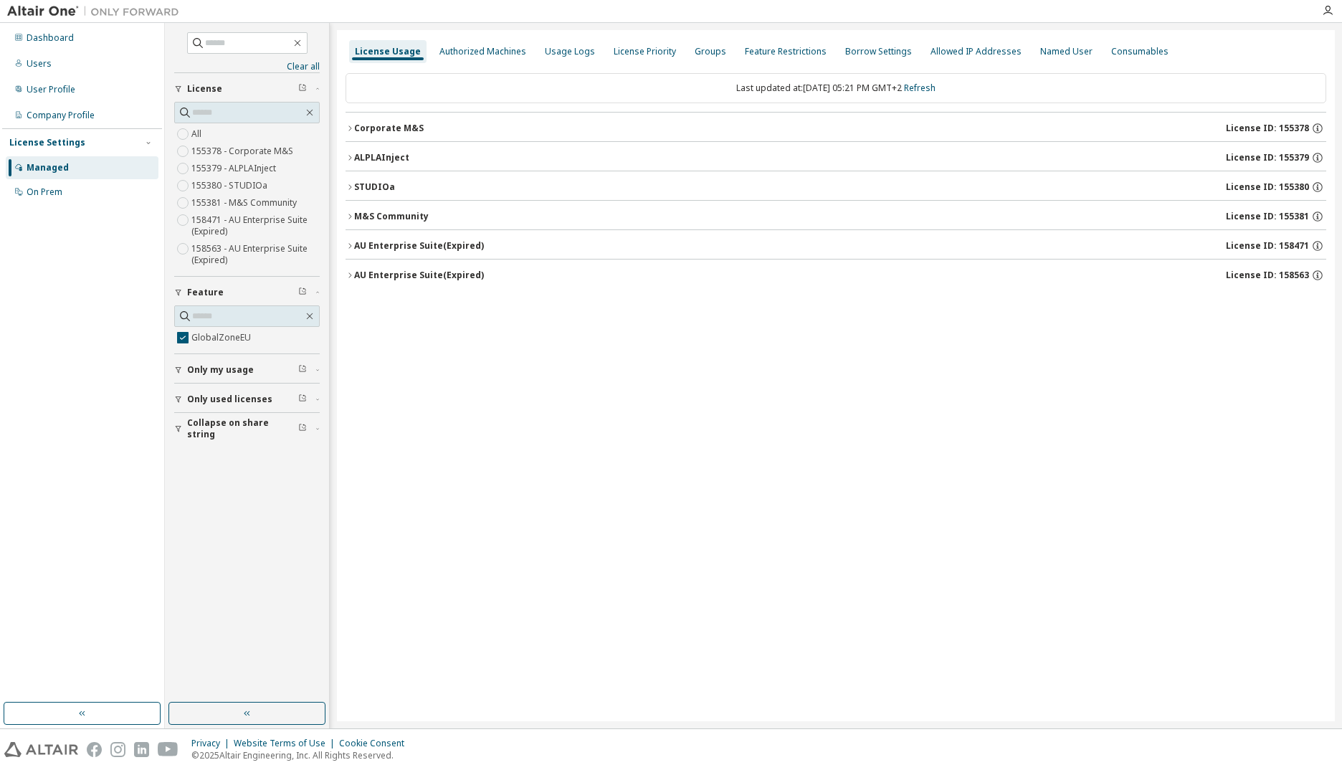
click at [351, 128] on icon "button" at bounding box center [350, 128] width 9 height 9
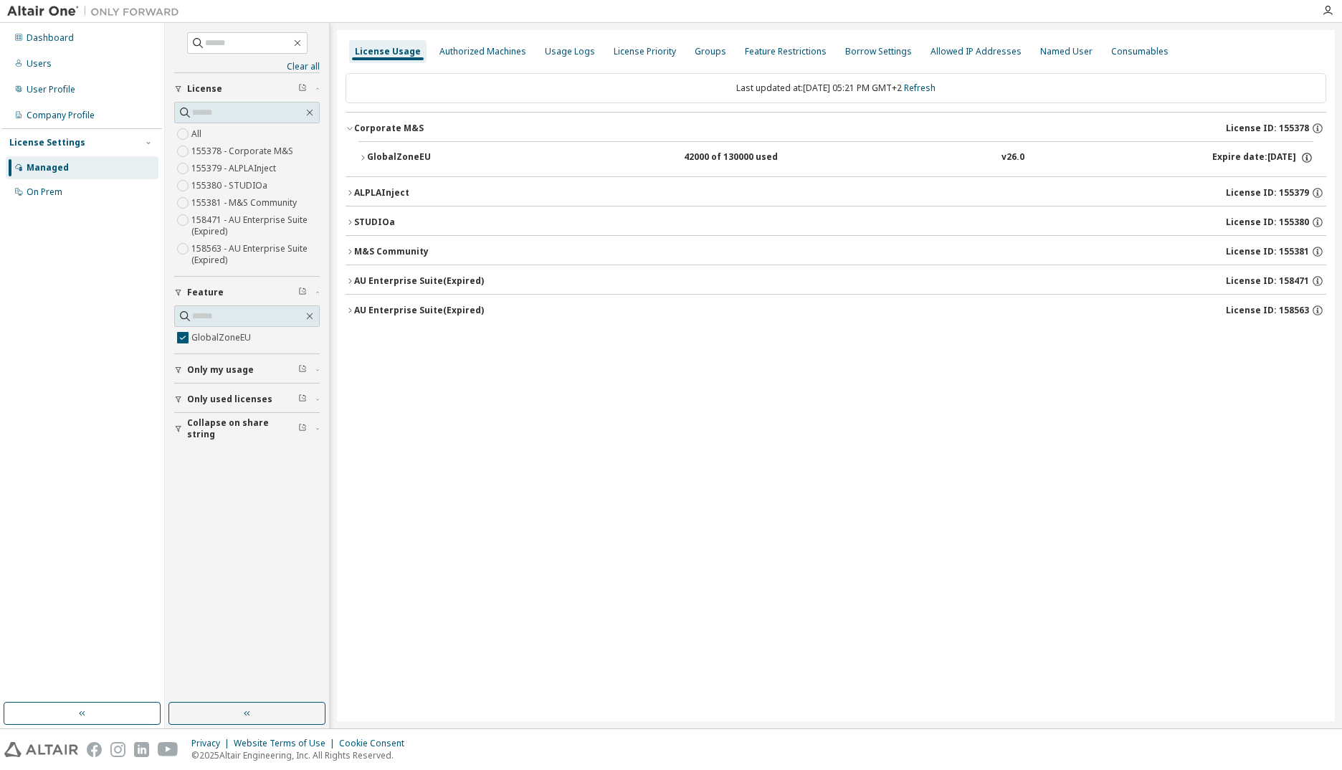
click at [361, 153] on icon "button" at bounding box center [362, 157] width 9 height 9
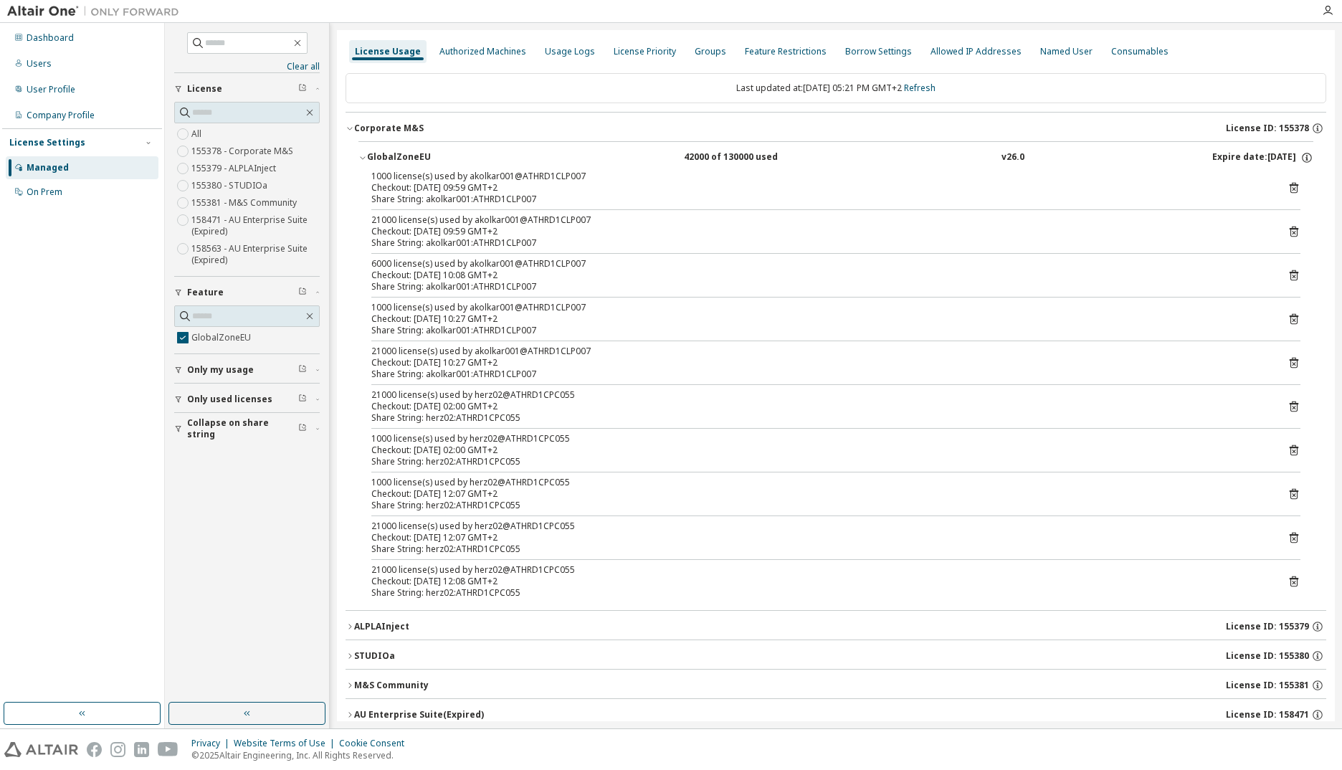
click at [181, 432] on icon "button" at bounding box center [178, 428] width 9 height 9
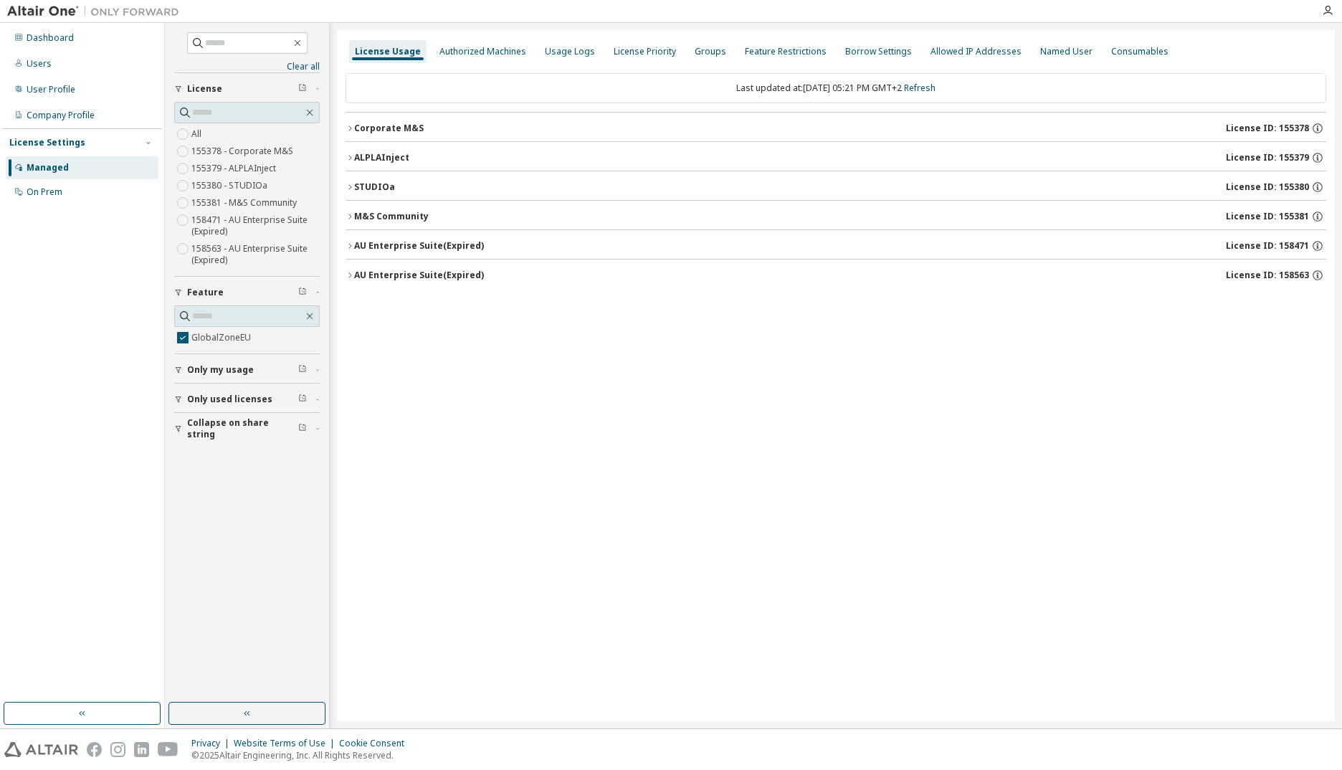
click at [398, 123] on div "Corporate M&S" at bounding box center [389, 128] width 70 height 11
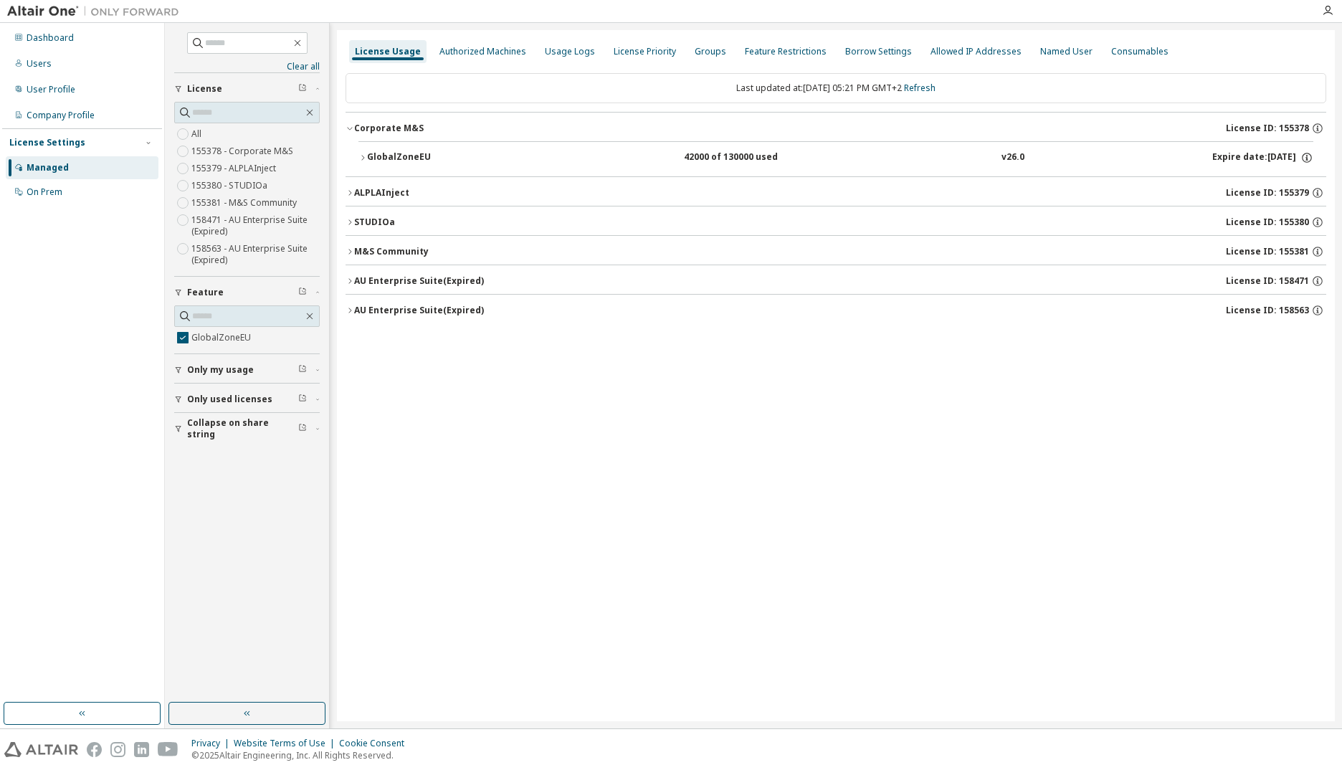
click at [404, 155] on div "GlobalZoneEU" at bounding box center [431, 157] width 129 height 13
